Goal: Information Seeking & Learning: Learn about a topic

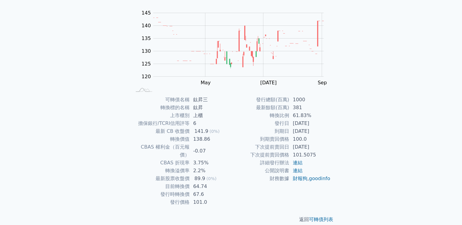
scroll to position [26, 0]
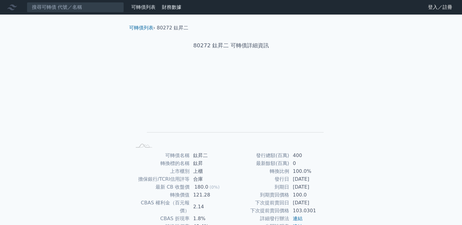
scroll to position [56, 0]
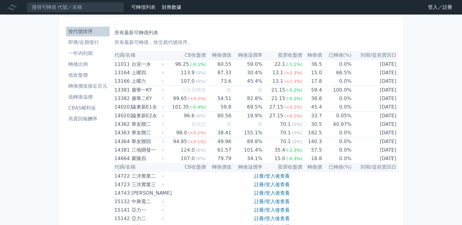
click at [445, 6] on link "登入／註冊" at bounding box center [440, 7] width 34 height 10
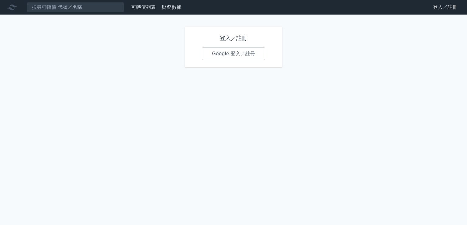
click at [231, 55] on link "Google 登入／註冊" at bounding box center [233, 53] width 63 height 13
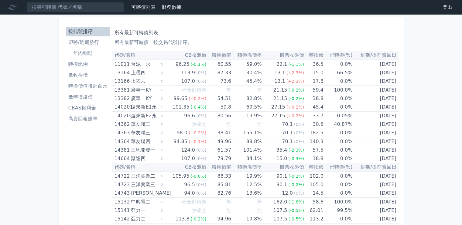
click at [79, 53] on li "一年內到期" at bounding box center [88, 53] width 44 height 7
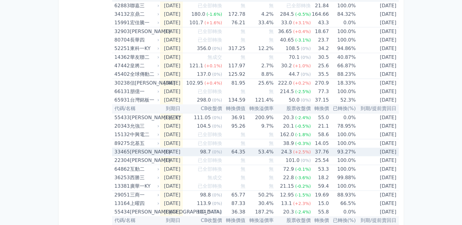
scroll to position [456, 0]
